Goal: Navigation & Orientation: Find specific page/section

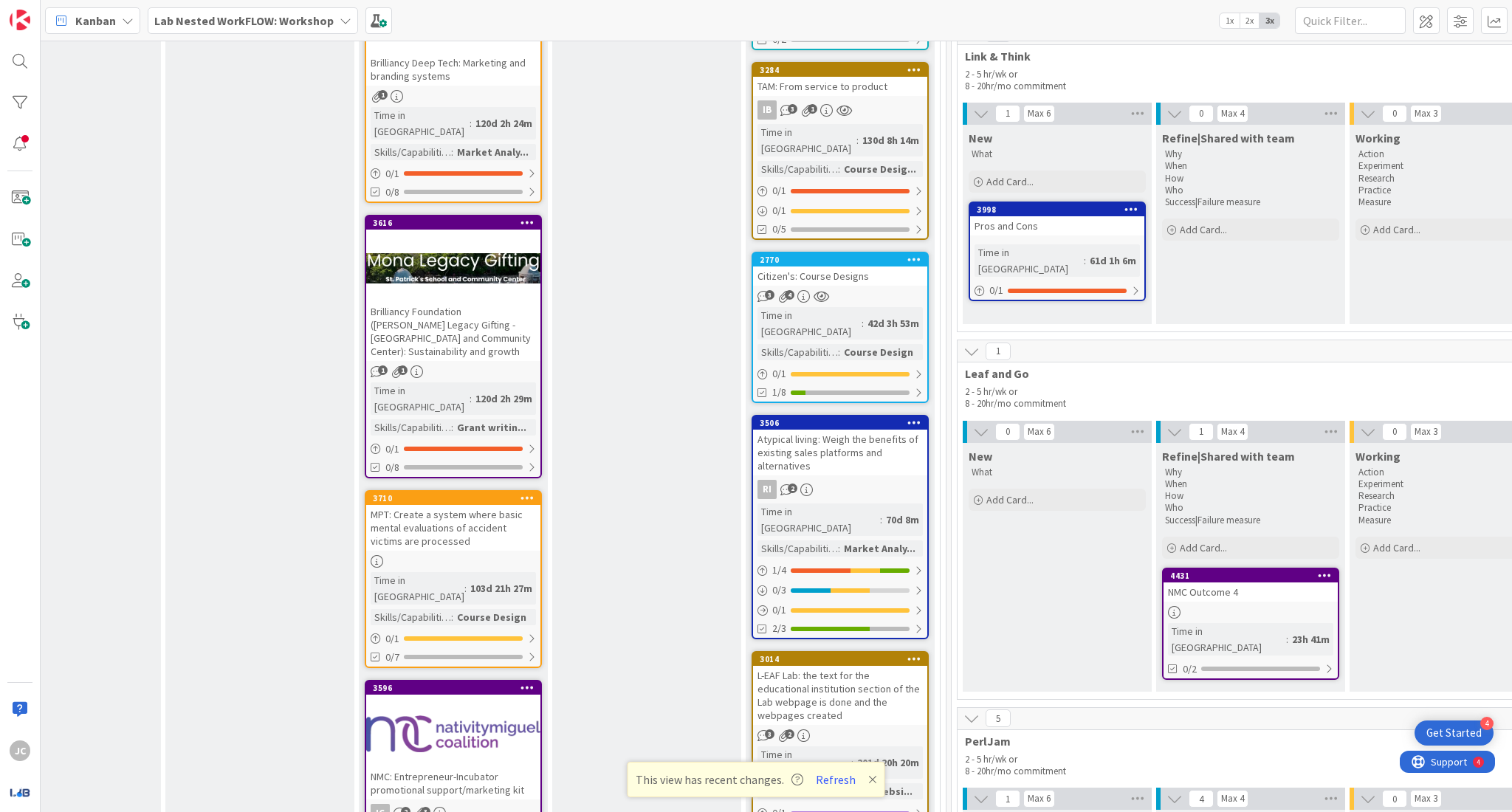
click at [309, 22] on b "Lab Nested WorkFLOW: Workshop" at bounding box center [244, 20] width 179 height 15
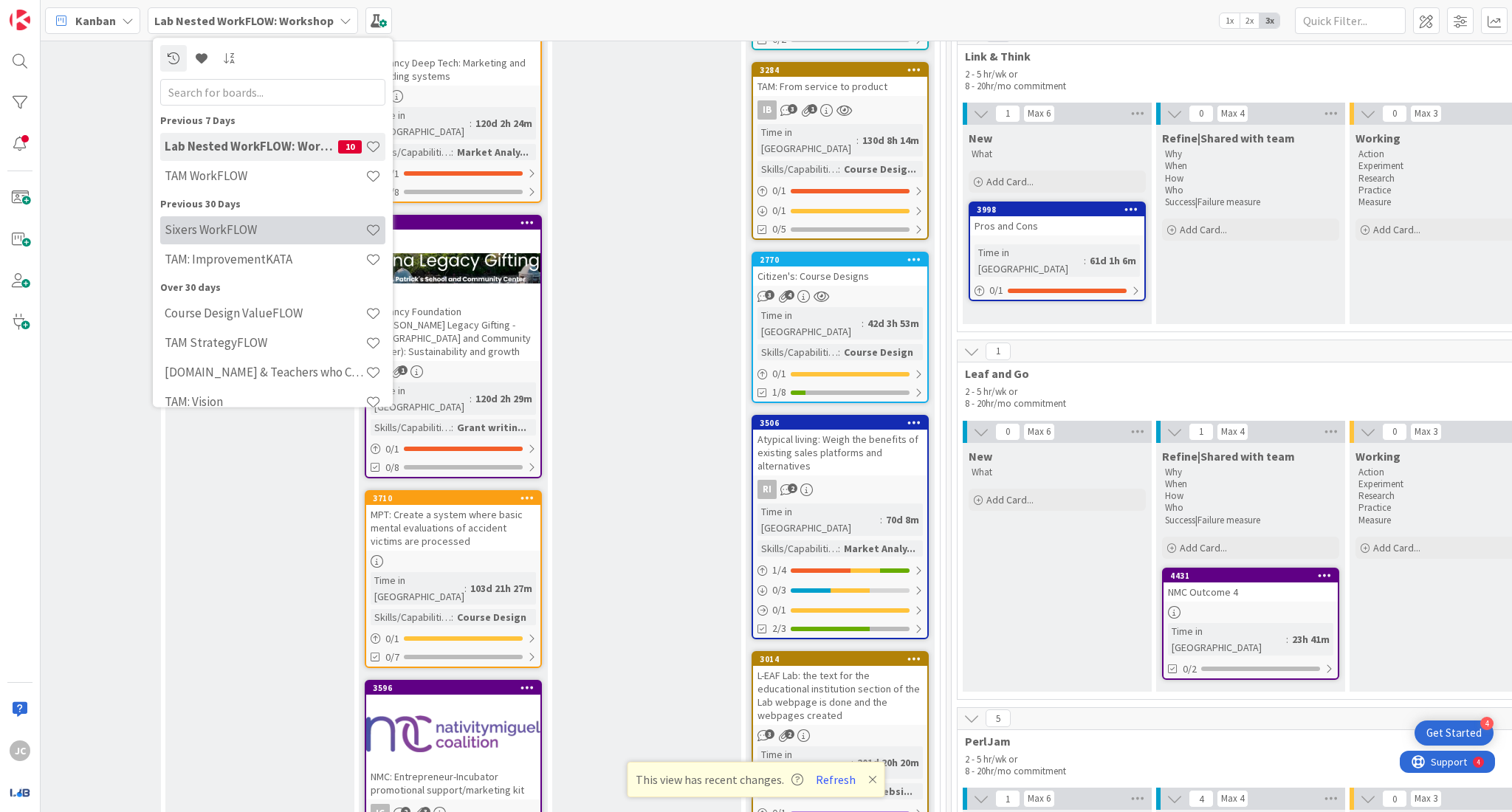
click at [303, 234] on h4 "Sixers WorkFLOW" at bounding box center [265, 230] width 200 height 15
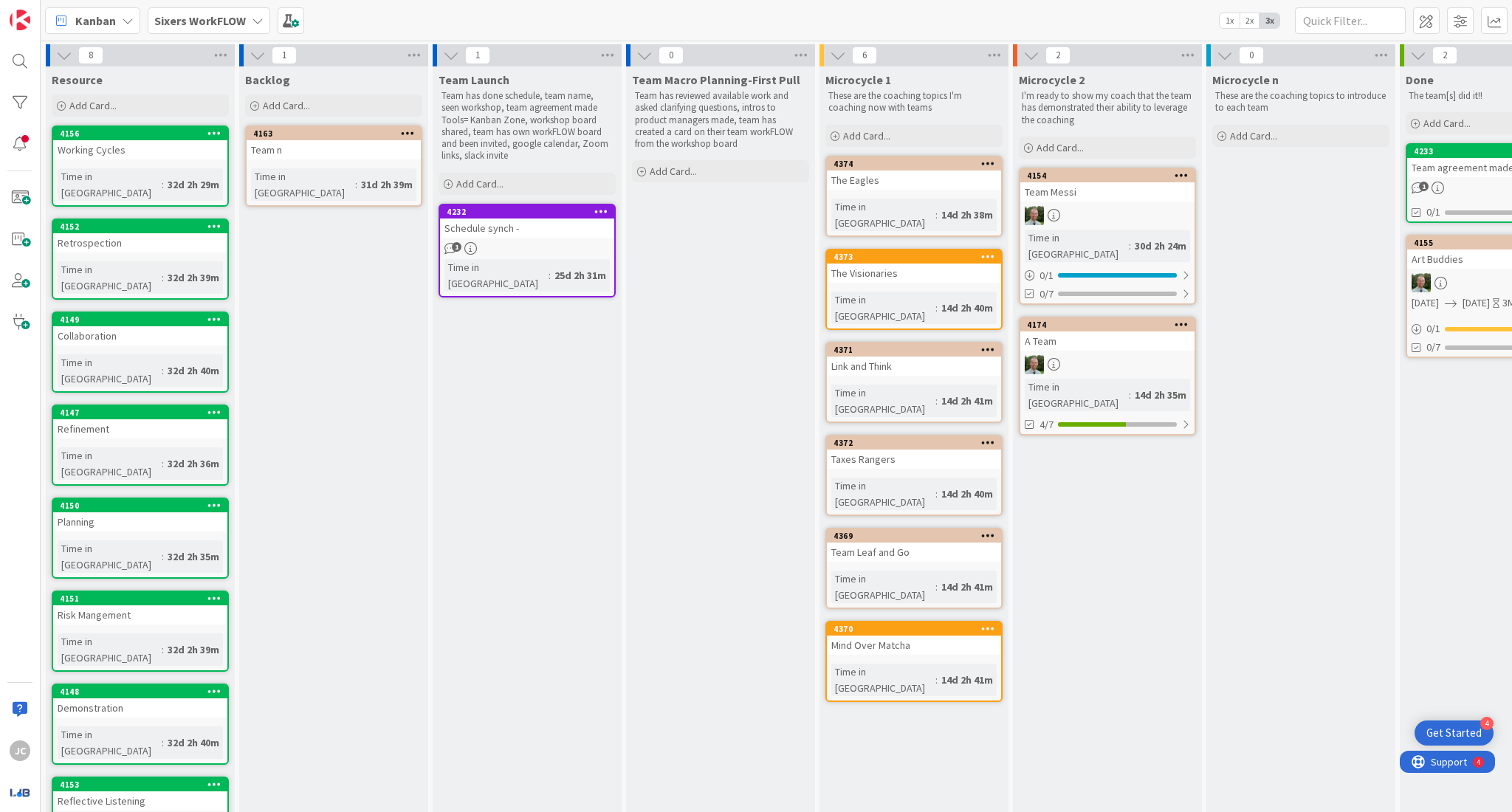
click at [514, 220] on div "Schedule synch -" at bounding box center [527, 228] width 174 height 19
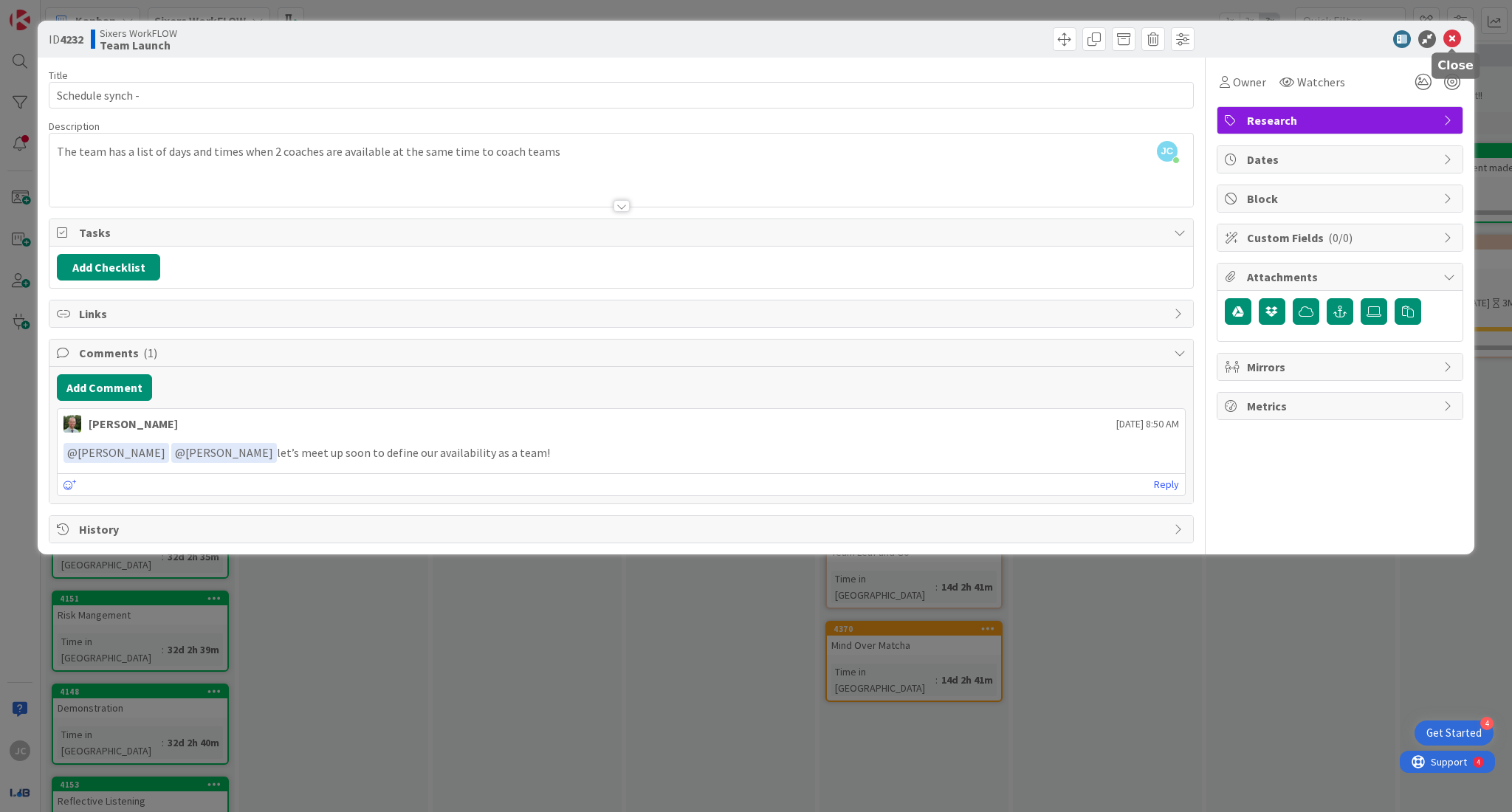
click at [1452, 40] on icon at bounding box center [1451, 39] width 18 height 18
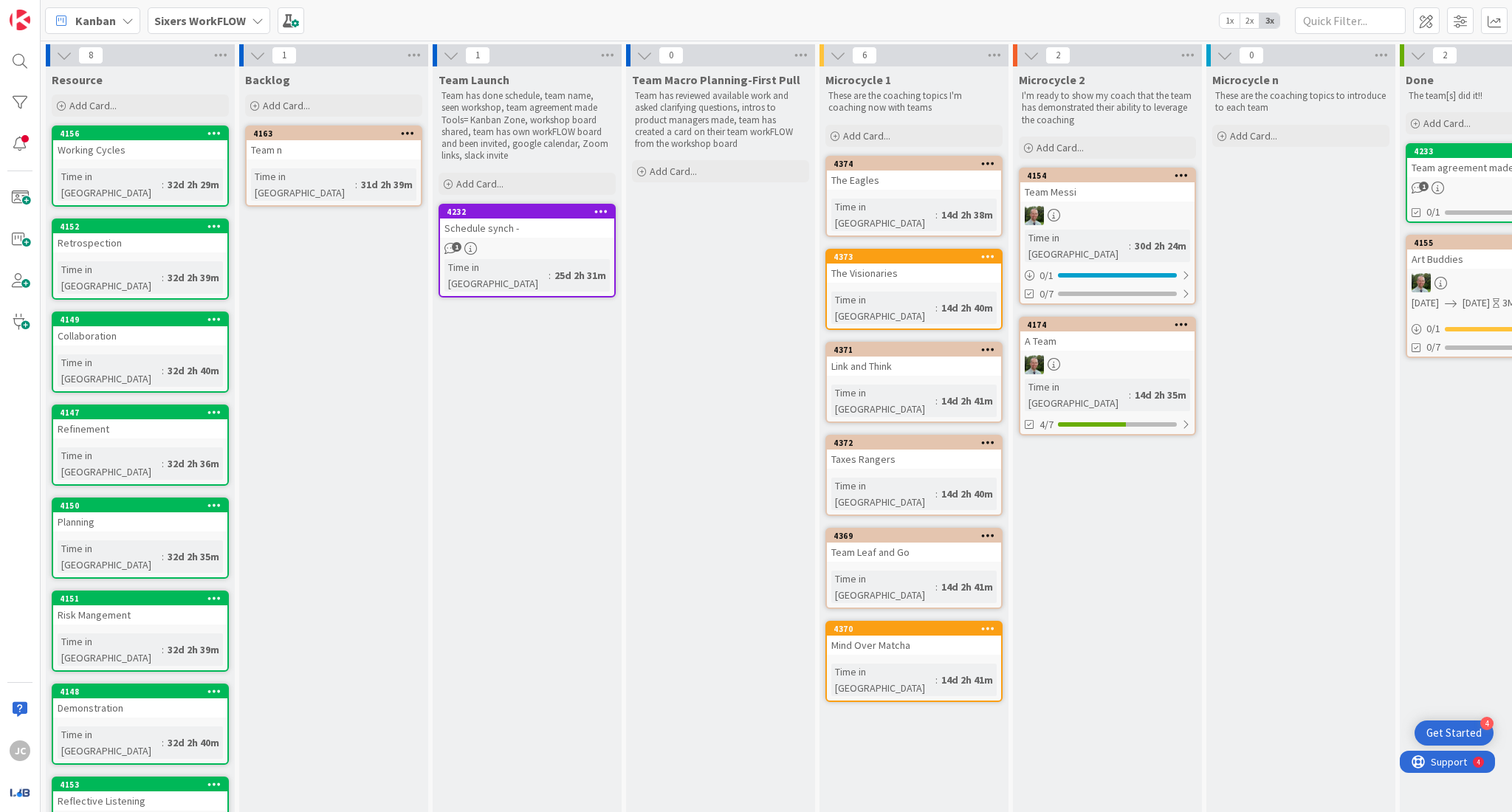
click at [1457, 174] on div "Team agreement made" at bounding box center [1494, 168] width 174 height 19
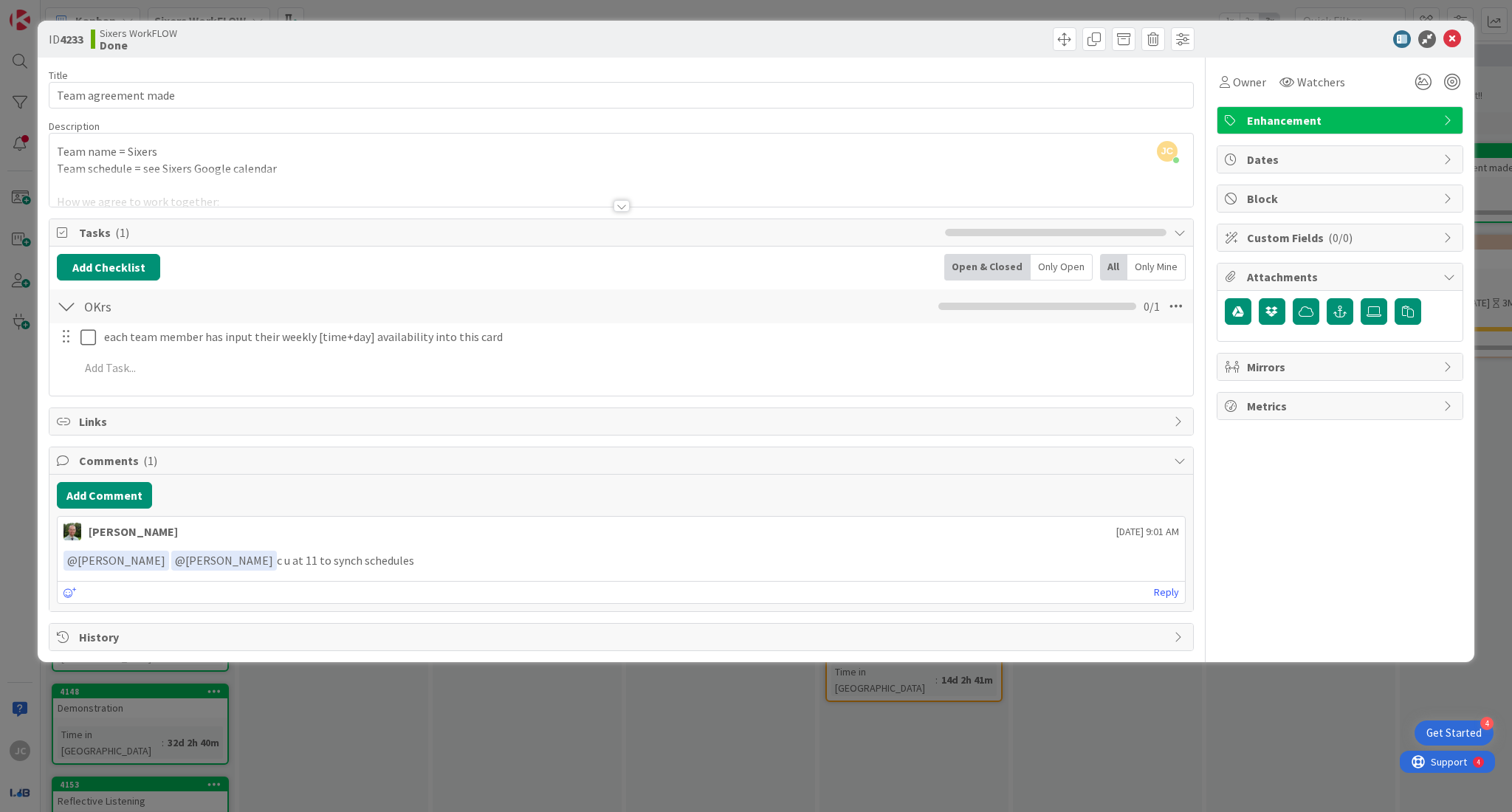
click at [627, 205] on div at bounding box center [622, 206] width 16 height 11
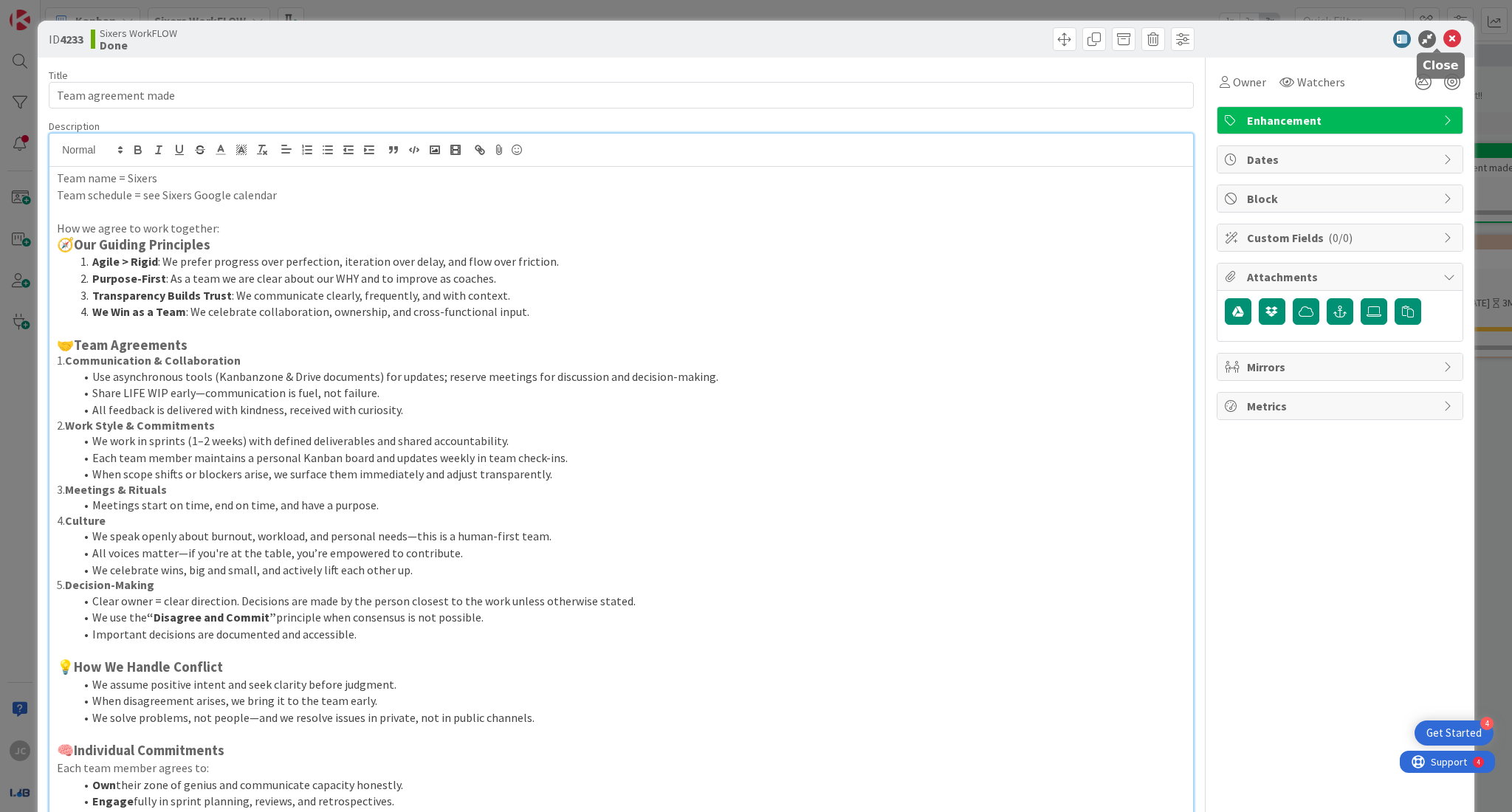
click at [1443, 37] on icon at bounding box center [1451, 39] width 18 height 18
